Goal: Task Accomplishment & Management: Manage account settings

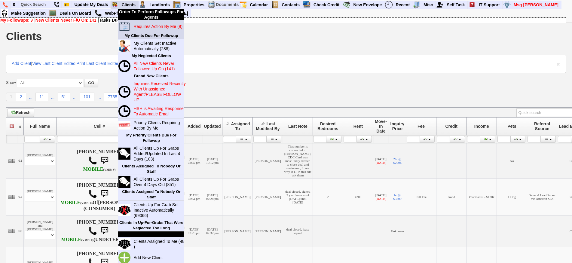
click at [137, 25] on blink "Requires Action By Me (9)" at bounding box center [157, 26] width 49 height 5
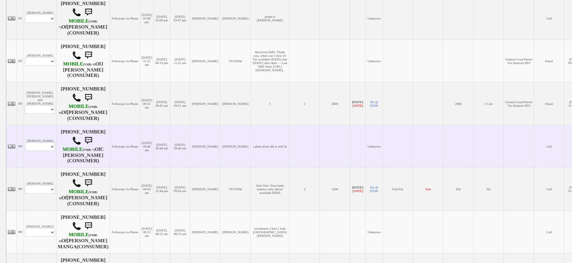
scroll to position [150, 0]
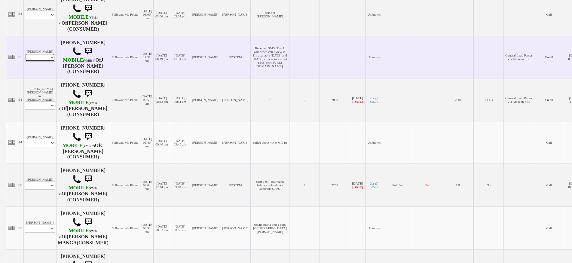
click at [46, 62] on select "Profile Edit Print Email Externally (Will Not Be Tracked In CRM) Closed Deals" at bounding box center [40, 57] width 30 height 8
select select "ChangeURL,/crm/custom/edit_client_form.php?redirect=%2Fcrm%2Fclients.php&id=167…"
click at [25, 60] on select "Profile Edit Print Email Externally (Will Not Be Tracked In CRM) Closed Deals" at bounding box center [40, 57] width 30 height 8
select select
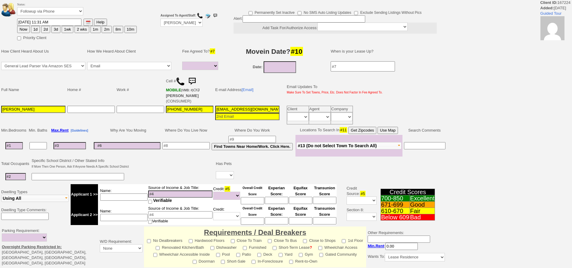
select select
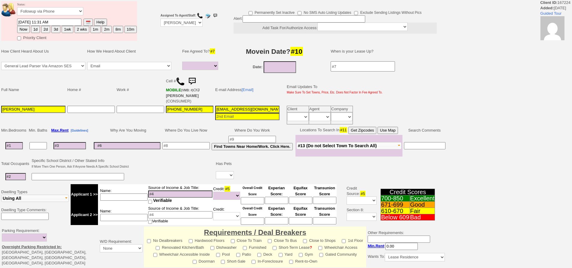
click at [179, 81] on img at bounding box center [180, 81] width 9 height 9
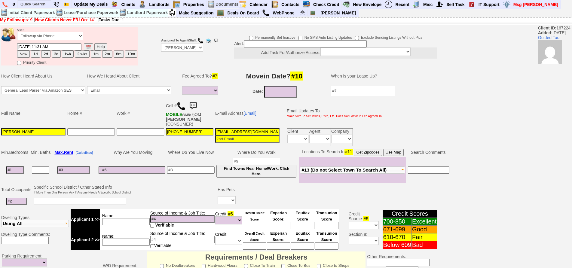
click at [194, 108] on img at bounding box center [193, 106] width 12 height 12
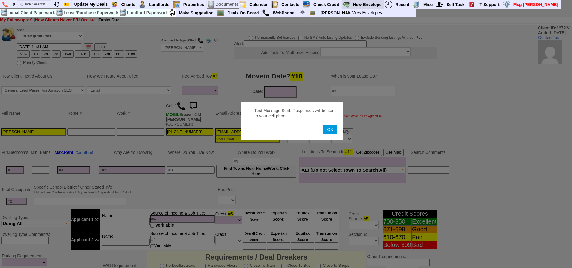
click at [323, 125] on button "OK" at bounding box center [330, 130] width 14 height 10
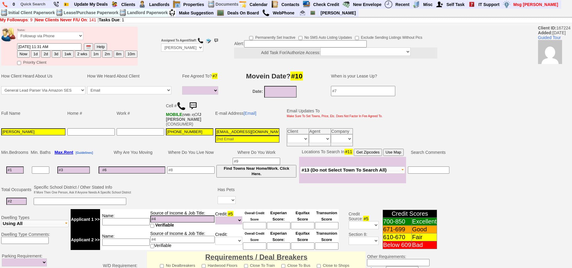
click at [34, 56] on button "1d" at bounding box center [35, 53] width 9 height 7
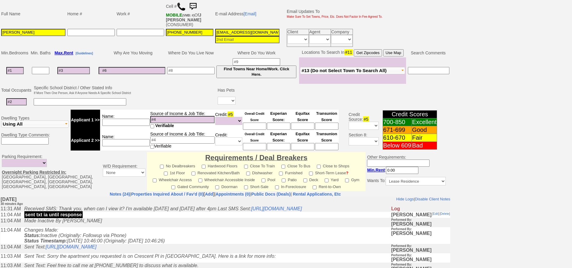
scroll to position [53, 0]
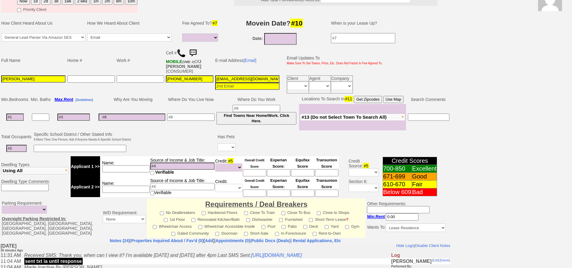
click at [47, 2] on button "2d" at bounding box center [45, 1] width 9 height 7
type input "08/27/2025 12:01 PM"
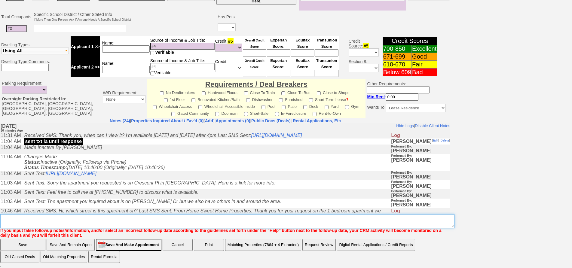
click at [203, 217] on textarea "Insert New Note Here" at bounding box center [227, 221] width 454 height 14
type textarea "f"
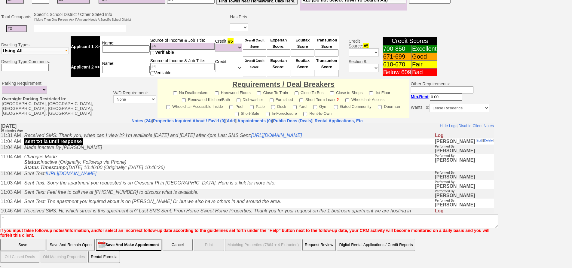
scroll to position [143, 0]
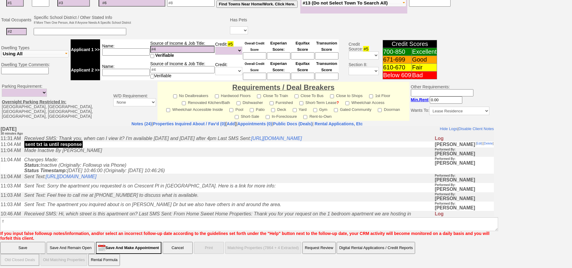
click input "Save" at bounding box center [22, 248] width 45 height 12
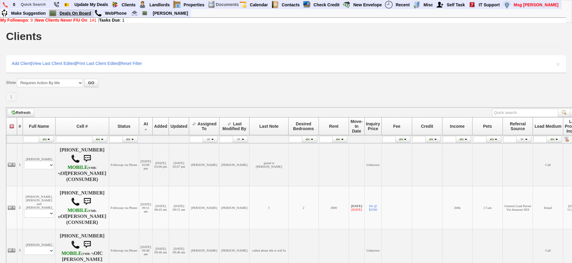
click at [73, 15] on link "Deals On Board" at bounding box center [75, 13] width 37 height 8
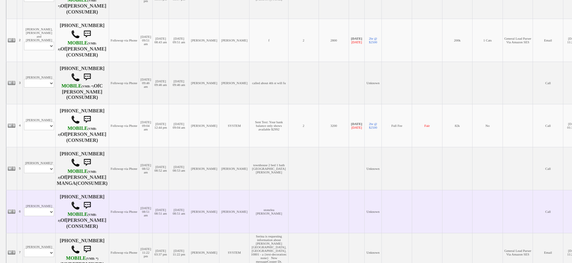
scroll to position [56, 0]
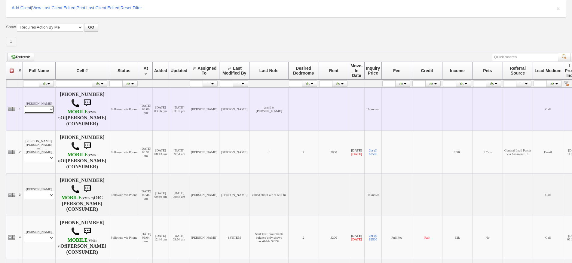
click at [42, 114] on select "Profile Edit Print Email Externally (Will Not Be Tracked In CRM) Closed Deals" at bounding box center [39, 109] width 30 height 8
select select "ChangeURL,/crm/custom/edit_client_form.php?redirect=%2Fcrm%2Fclients.php&id=167…"
click at [24, 110] on select "Profile Edit Print Email Externally (Will Not Be Tracked In CRM) Closed Deals" at bounding box center [39, 109] width 30 height 8
select select
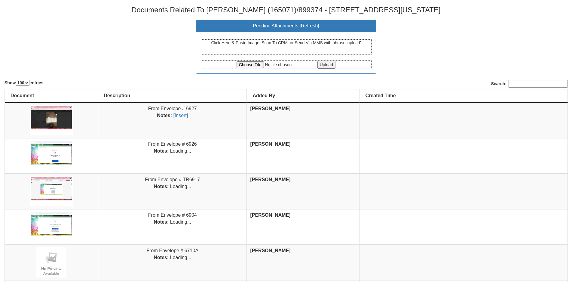
select select "100"
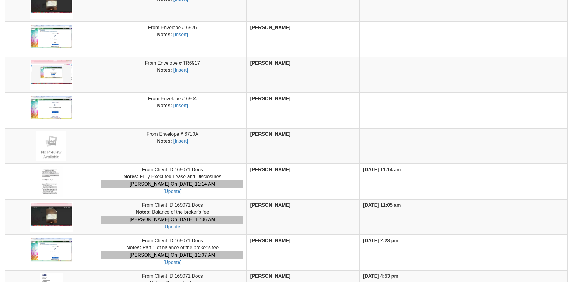
scroll to position [90, 0]
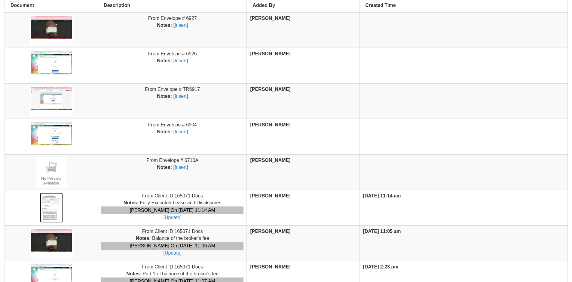
click at [53, 209] on img at bounding box center [51, 207] width 23 height 30
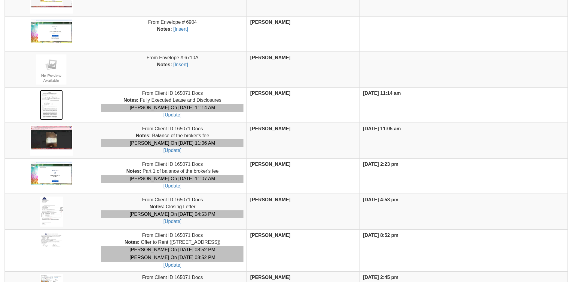
scroll to position [210, 0]
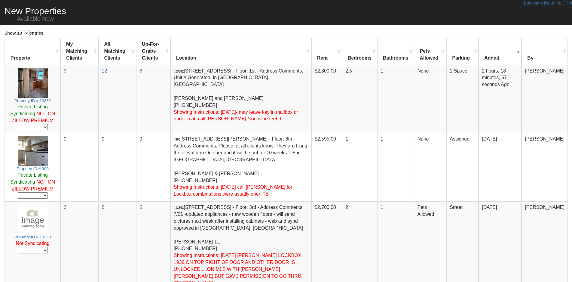
click at [141, 96] on td "8" at bounding box center [153, 99] width 34 height 68
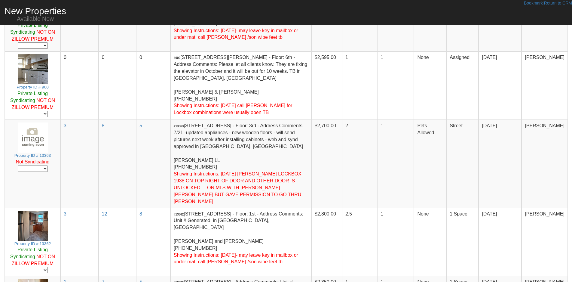
scroll to position [90, 0]
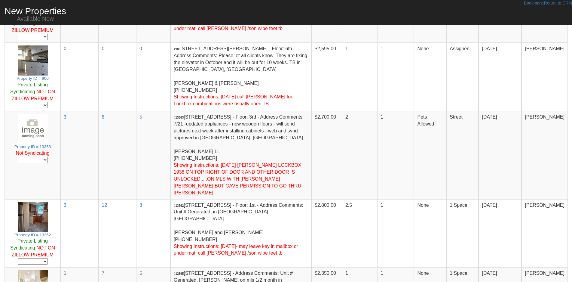
click at [90, 94] on td "0" at bounding box center [79, 77] width 38 height 68
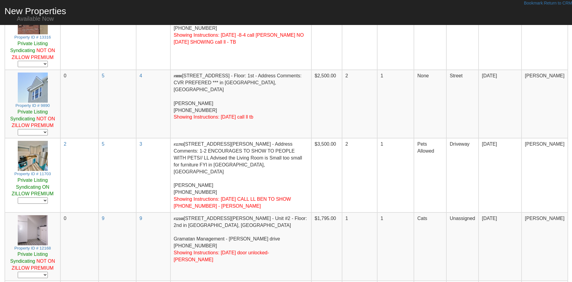
scroll to position [508, 0]
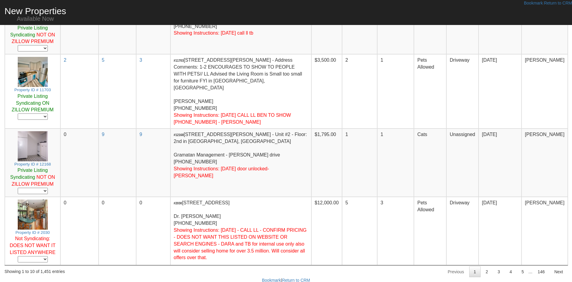
click at [342, 213] on td "$12,000.00" at bounding box center [326, 231] width 31 height 68
click at [488, 266] on link "2" at bounding box center [486, 271] width 11 height 11
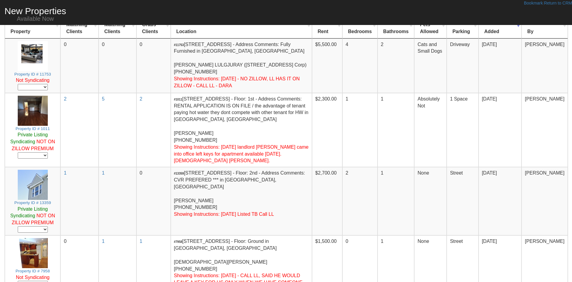
scroll to position [0, 0]
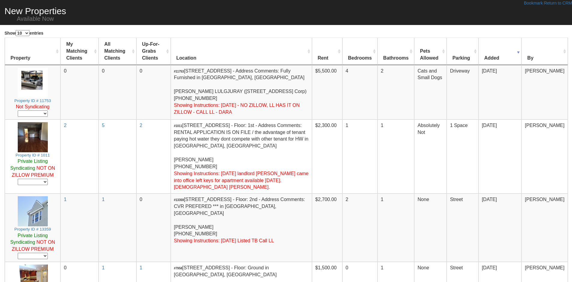
click at [127, 75] on td "0" at bounding box center [118, 92] width 38 height 54
click at [134, 96] on td "0" at bounding box center [118, 92] width 38 height 54
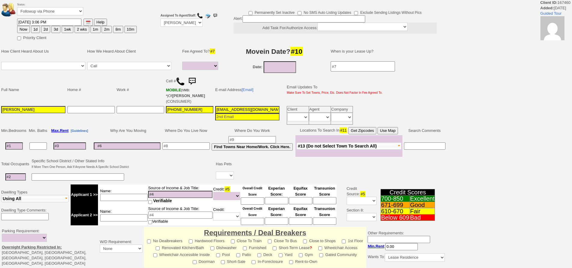
select select
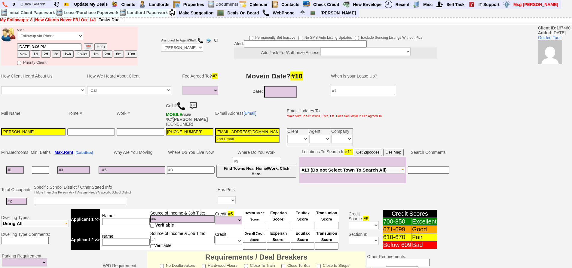
click at [180, 105] on img at bounding box center [181, 106] width 9 height 9
click at [302, 16] on link at bounding box center [303, 13] width 10 height 8
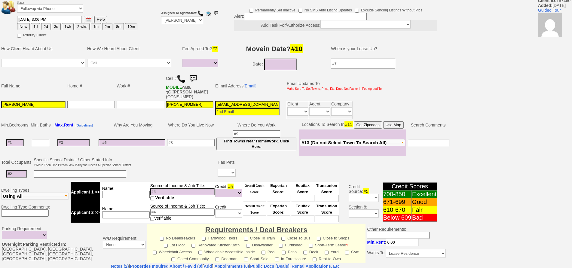
scroll to position [173, 0]
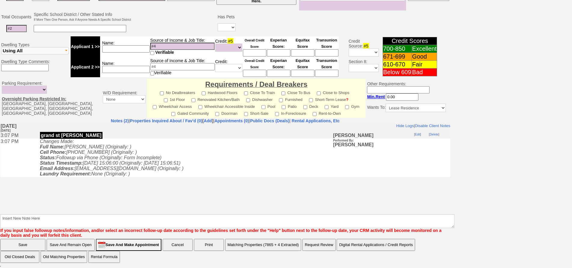
click at [154, 175] on td "Changes Made: Full Name: Emmanuella Mensah (Originally: ) Cell Phone: 347-291-6…" at bounding box center [185, 157] width 296 height 38
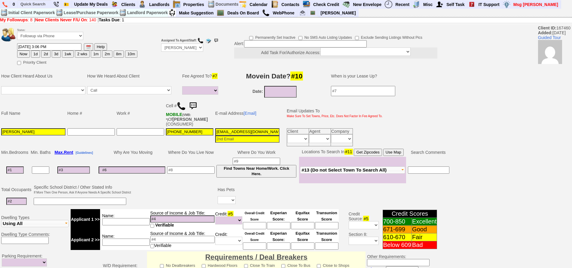
click at [166, 157] on td at bounding box center [132, 170] width 69 height 26
click at [194, 106] on img at bounding box center [193, 106] width 12 height 12
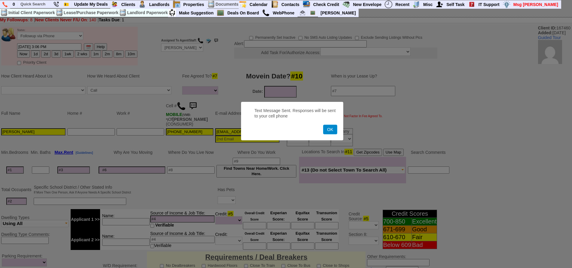
click at [326, 131] on button "OK" at bounding box center [330, 130] width 14 height 10
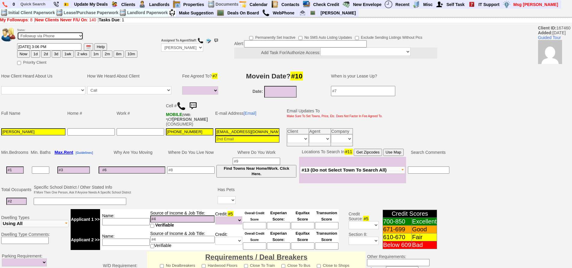
click at [41, 34] on select "Followup via Phone Followup via Email Followup When Section 8 Property Found De…" at bounding box center [50, 36] width 66 height 8
select select "Inactive"
click at [17, 32] on select "Followup via Phone Followup via Email Followup When Section 8 Property Found De…" at bounding box center [50, 36] width 66 height 8
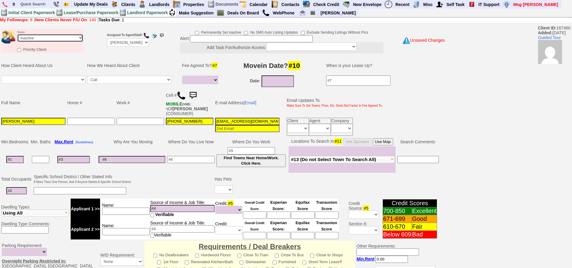
scroll to position [163, 0]
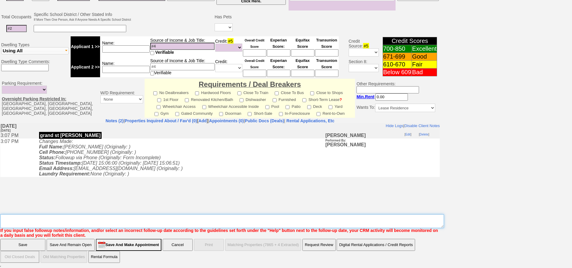
click at [143, 217] on textarea "Insert New Note Here" at bounding box center [222, 221] width 444 height 14
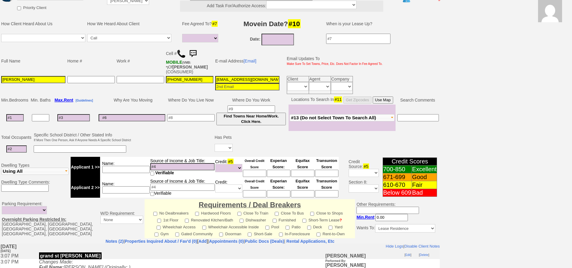
scroll to position [0, 0]
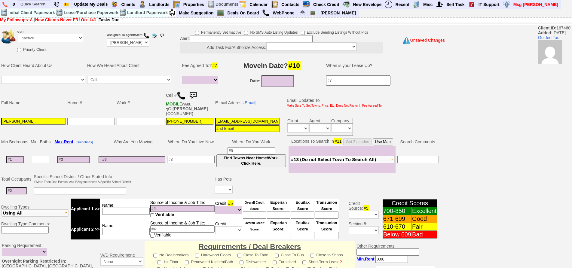
type textarea "called client lm sent txt and email ia until response"
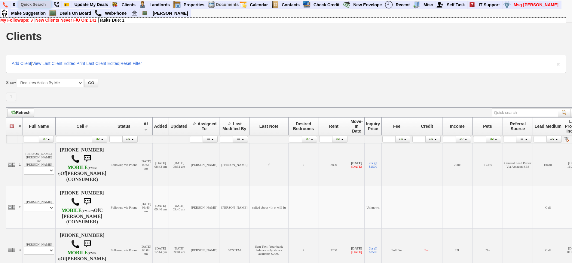
click at [22, 5] on input "text" at bounding box center [34, 5] width 33 height 8
type input "1"
click at [47, 3] on input "201 park ave" at bounding box center [34, 5] width 33 height 8
click at [48, 5] on input "201 park ave" at bounding box center [34, 5] width 33 height 8
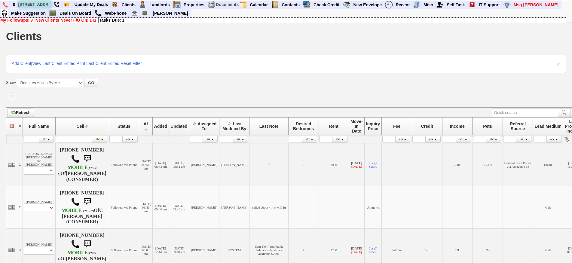
type input "201 park ave"
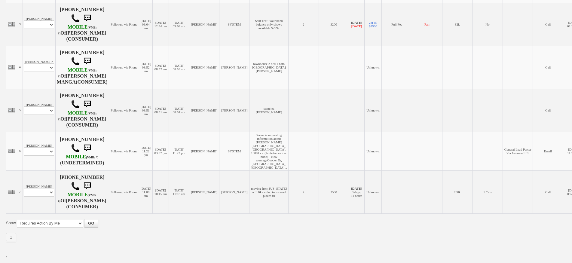
scroll to position [248, 0]
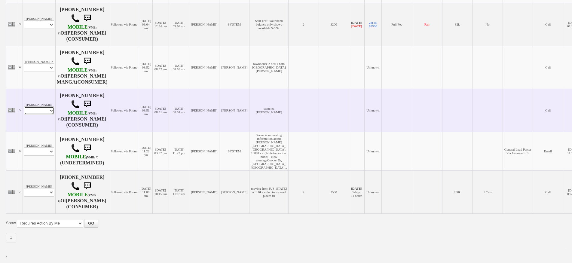
click at [41, 106] on select "Profile Edit Print Closed Deals" at bounding box center [39, 110] width 30 height 8
select select "ChangeURL,/crm/custom/edit_client_form.php?redirect=%2Fcrm%2Fclients.php&id=167…"
click at [24, 106] on select "Profile Edit Print Closed Deals" at bounding box center [39, 110] width 30 height 8
select select
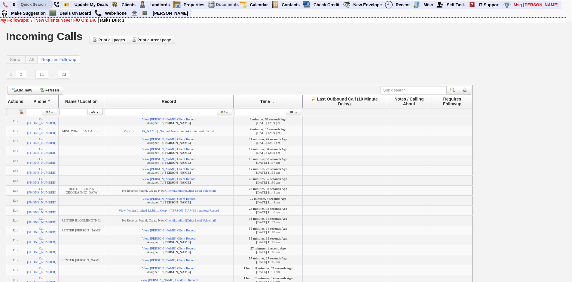
click at [31, 2] on input "text" at bounding box center [34, 5] width 33 height 8
click at [46, 4] on input "53 rose ave" at bounding box center [34, 5] width 33 height 8
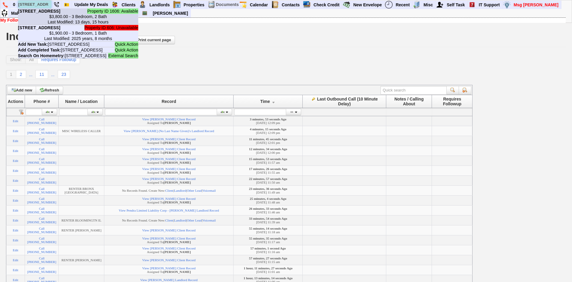
type input "53 rose ave"
click at [54, 22] on center "$3,800.00 - 3 Bedroom, 2 Bath Last Modified: 13 days, 15 hours" at bounding box center [78, 19] width 120 height 11
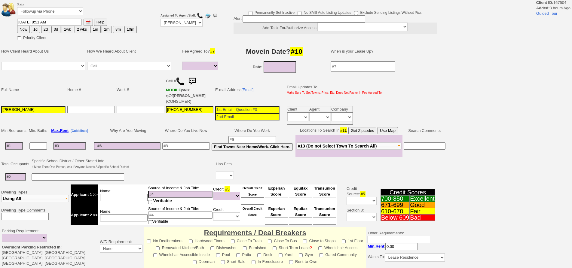
select select
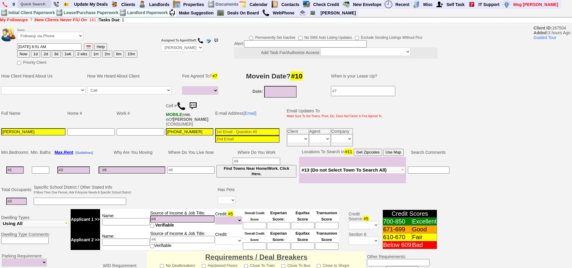
click at [39, 8] on ul at bounding box center [78, 12] width 120 height 9
click at [38, 7] on input "text" at bounding box center [34, 4] width 33 height 8
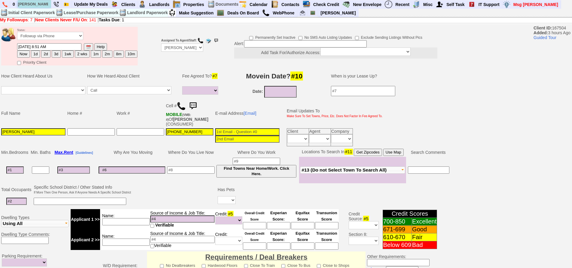
type input "donna bi"
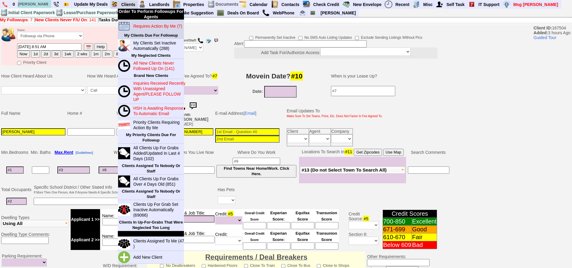
click at [142, 26] on blink "Requires Action By Me (7)" at bounding box center [157, 26] width 49 height 5
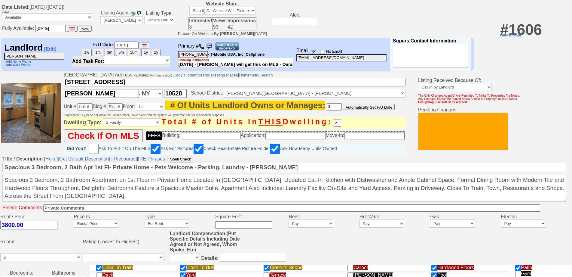
click at [191, 57] on input "[PHONE_NUMBER]" at bounding box center [193, 54] width 30 height 7
click at [191, 57] on input "914-484-2270" at bounding box center [193, 54] width 30 height 7
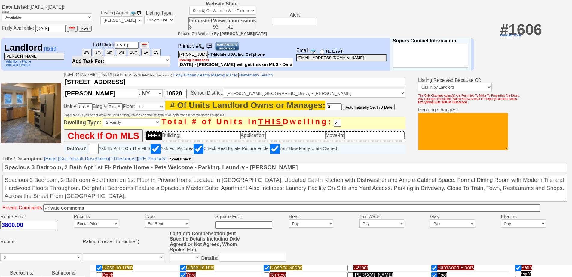
click at [191, 57] on input "914-484-2270" at bounding box center [193, 54] width 30 height 7
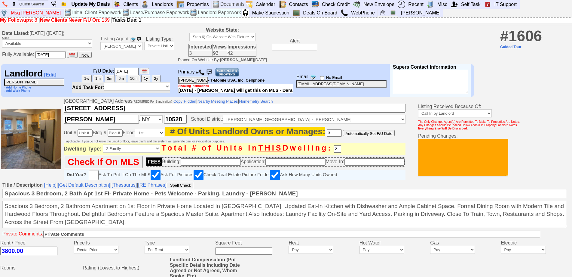
drag, startPoint x: 191, startPoint y: 57, endPoint x: 181, endPoint y: 66, distance: 13.2
click at [181, 66] on th "Primary # 914-484-2270 - T-Mobile USA, Inc. Cellphone Showing Instructions 7/31…" at bounding box center [235, 80] width 115 height 33
click at [191, 83] on input "914-484-2270" at bounding box center [193, 80] width 30 height 7
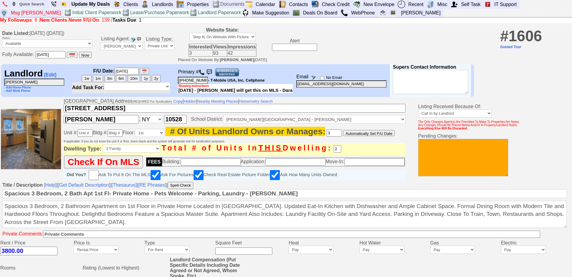
click at [296, 85] on input "gundersonfloors@optonline.net" at bounding box center [341, 83] width 90 height 7
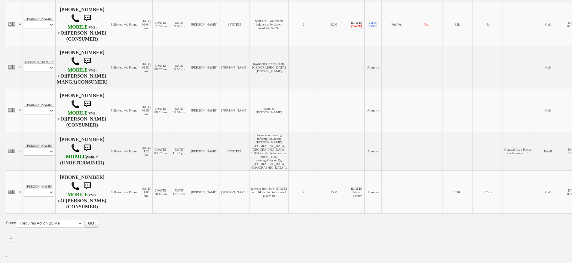
scroll to position [298, 0]
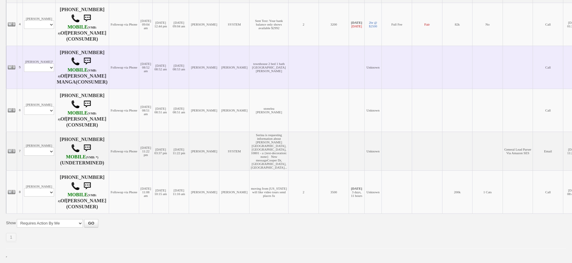
click at [46, 66] on td "Sharee MOnro? Profile Edit Print Closed Deals" at bounding box center [39, 67] width 33 height 43
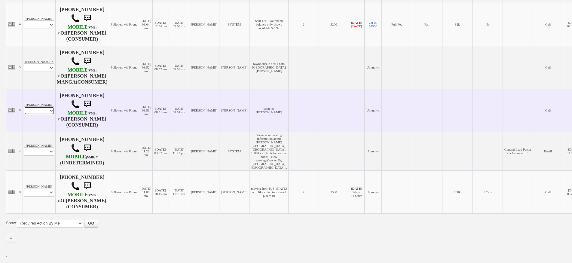
click at [46, 106] on select "Profile Edit Print Closed Deals" at bounding box center [39, 110] width 30 height 8
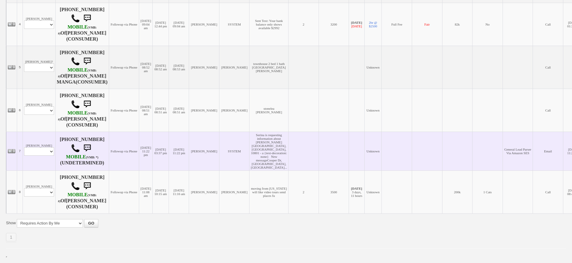
click at [169, 167] on td "04/22/2022 03:37 pm" at bounding box center [160, 151] width 17 height 39
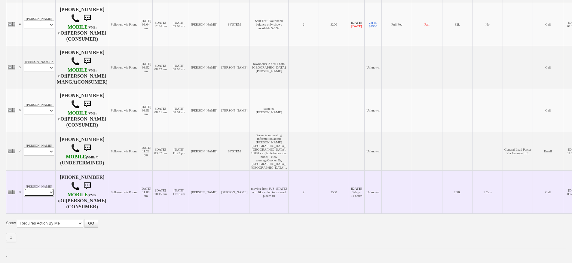
click at [41, 197] on select "Profile Edit Print Email Externally (Will Not Be Tracked In CRM) Closed Deals" at bounding box center [39, 192] width 30 height 8
click at [189, 172] on td "08/22/2025 11:16 am" at bounding box center [179, 191] width 20 height 43
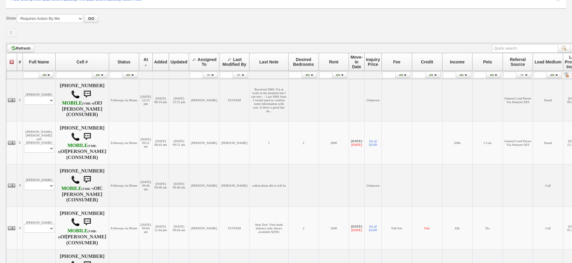
scroll to position [57, 0]
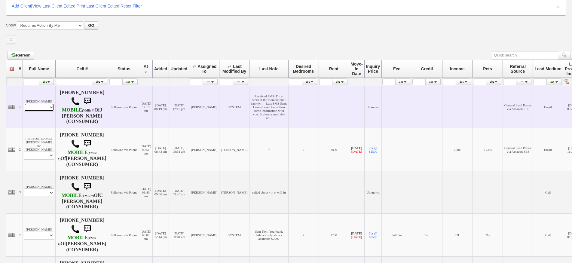
click at [49, 112] on select "Profile Edit Print Email Externally (Will Not Be Tracked In CRM) Closed Deals" at bounding box center [39, 107] width 30 height 8
select select "ChangeURL,/crm/custom/edit_client_form.php?redirect=%2Fcrm%2Fclients.php&id=167…"
click at [24, 109] on select "Profile Edit Print Email Externally (Will Not Be Tracked In CRM) Closed Deals" at bounding box center [39, 107] width 30 height 8
select select
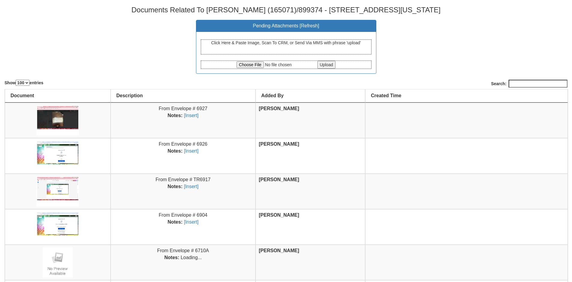
select select "100"
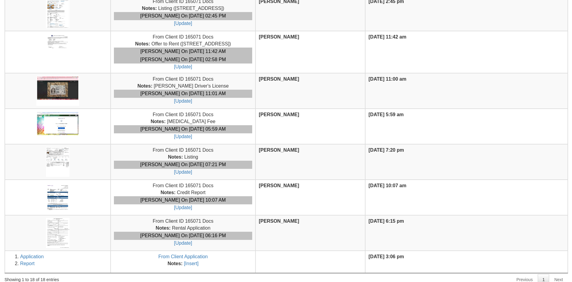
scroll to position [471, 0]
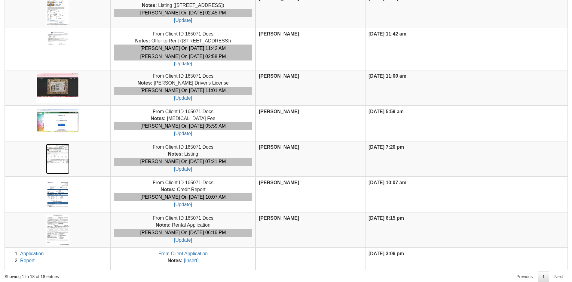
click at [69, 146] on img at bounding box center [57, 159] width 23 height 30
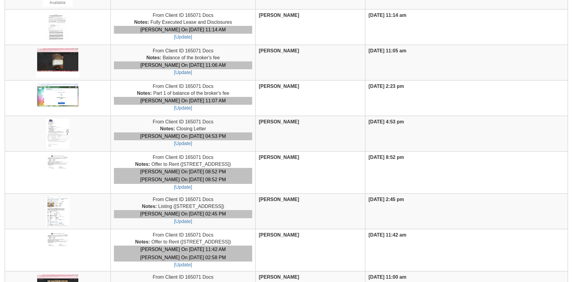
scroll to position [301, 0]
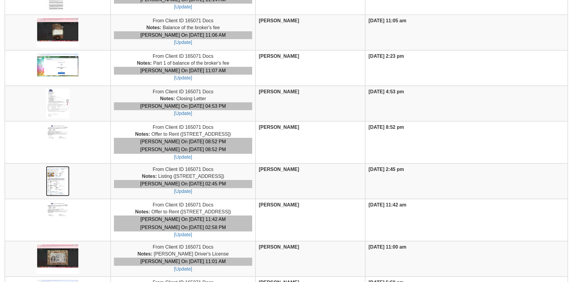
click at [63, 181] on img at bounding box center [57, 181] width 23 height 30
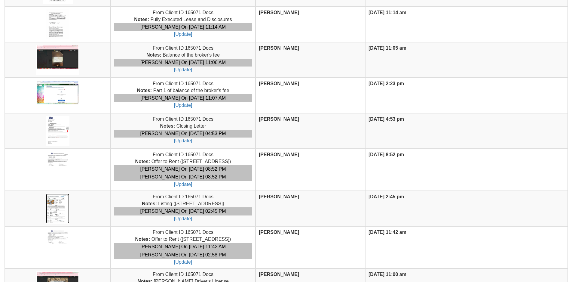
scroll to position [240, 0]
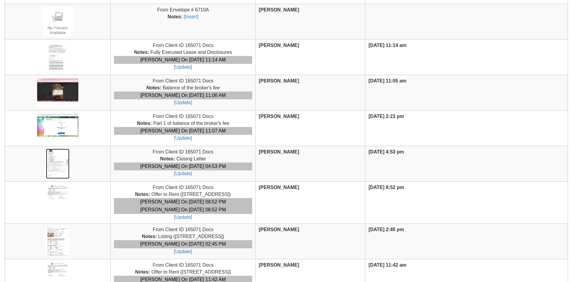
click at [59, 175] on img at bounding box center [57, 163] width 23 height 30
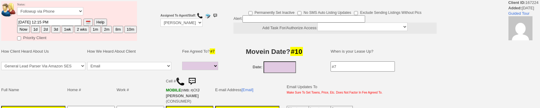
select select
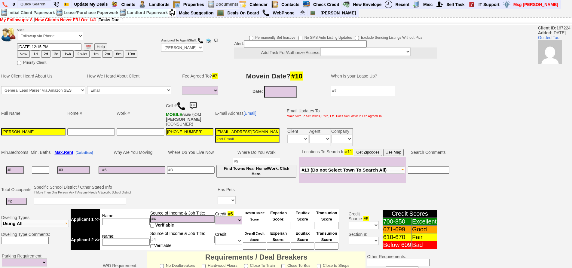
click at [198, 104] on img at bounding box center [193, 106] width 12 height 12
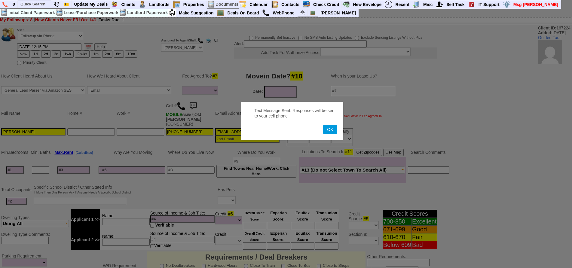
click at [323, 108] on button "OK" at bounding box center [330, 130] width 14 height 10
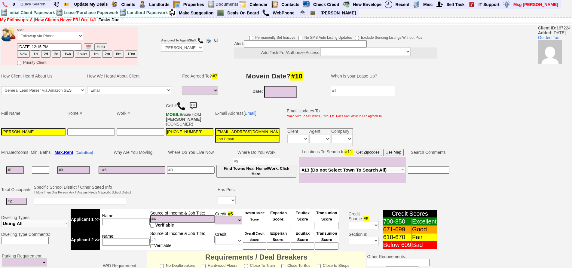
click at [198, 104] on img at bounding box center [193, 106] width 12 height 12
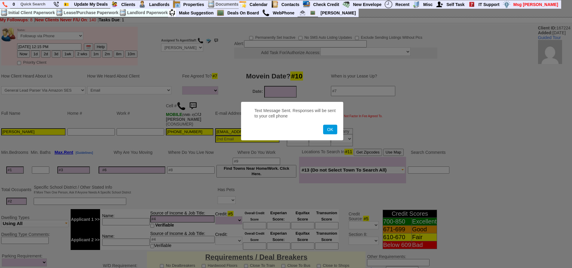
click at [323, 108] on button "OK" at bounding box center [330, 130] width 14 height 10
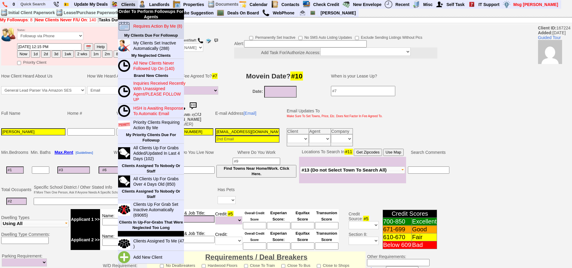
click at [145, 29] on link "Requires Action By Me (8)" at bounding box center [160, 26] width 58 height 8
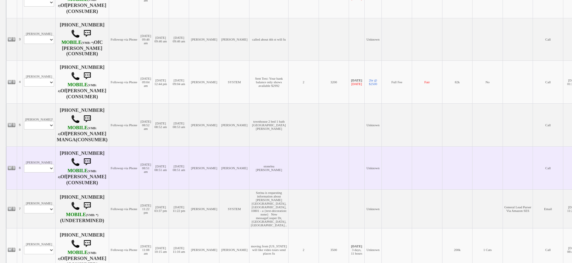
scroll to position [221, 0]
